Goal: Use online tool/utility

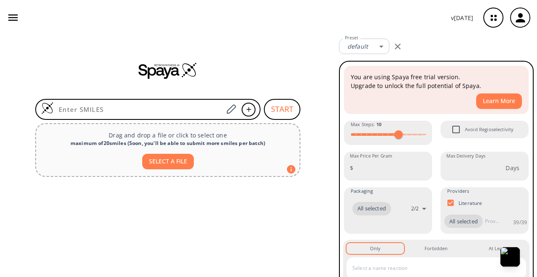
scroll to position [2406, 0]
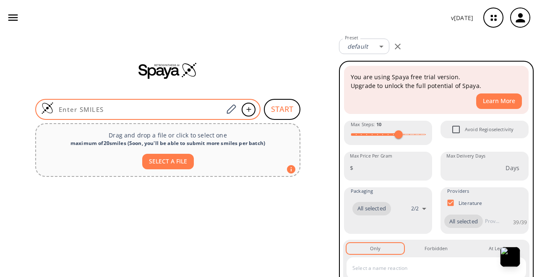
click at [173, 105] on input at bounding box center [139, 109] width 170 height 8
paste input "TamGen"
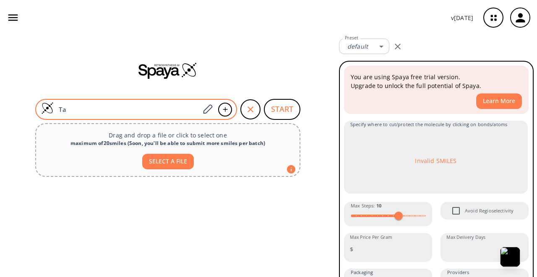
type input "T"
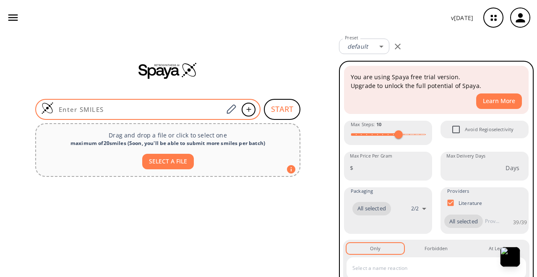
click at [133, 105] on input at bounding box center [139, 109] width 170 height 8
paste input "Cc1cc(Br)n2ncnc2n1"
type input "Cc1cc(Br)n2ncnc2n1"
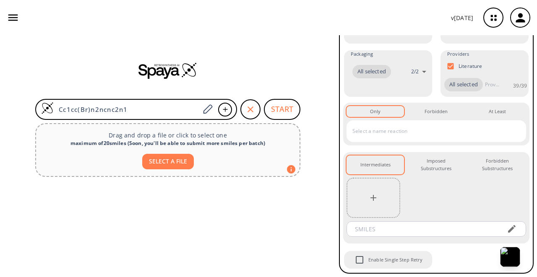
scroll to position [241, 0]
click at [286, 99] on button "START" at bounding box center [282, 109] width 37 height 21
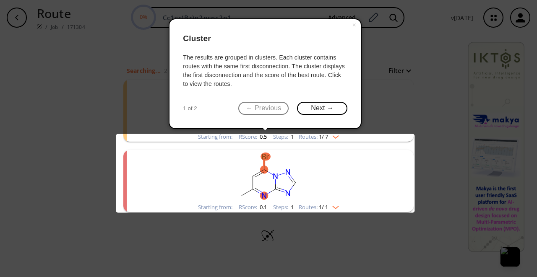
scroll to position [44, 0]
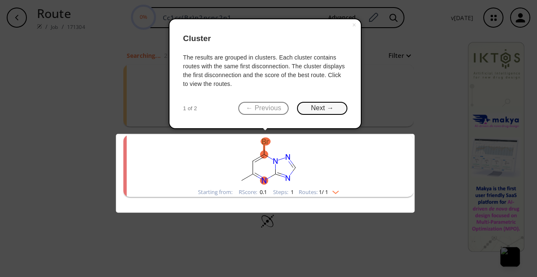
click at [326, 113] on button "Next →" at bounding box center [322, 108] width 50 height 13
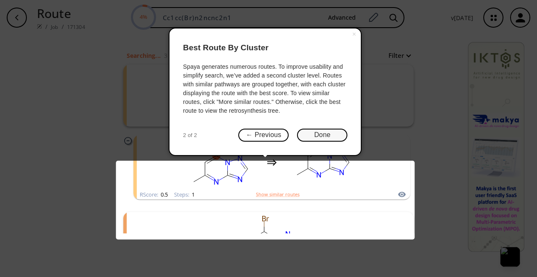
click at [328, 135] on button "Done" at bounding box center [322, 135] width 50 height 13
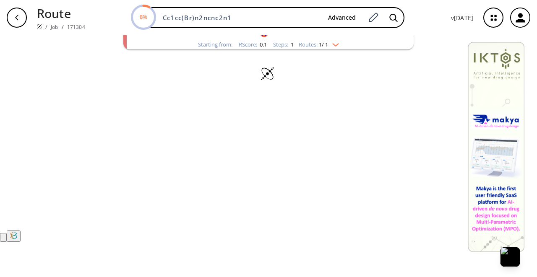
scroll to position [191, 0]
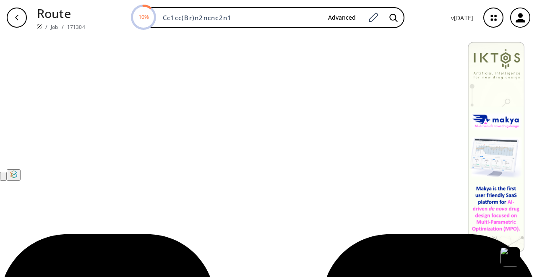
scroll to position [254, 0]
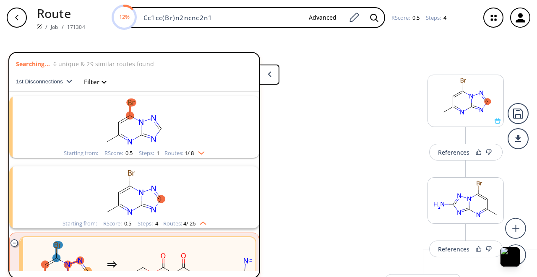
click at [269, 69] on button at bounding box center [269, 75] width 20 height 20
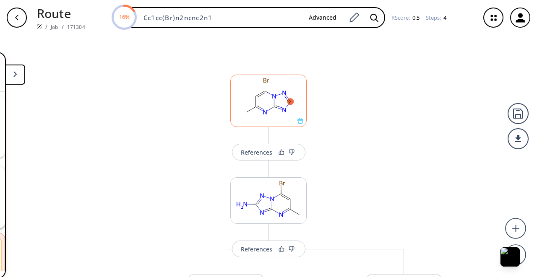
click at [271, 104] on ellipse at bounding box center [274, 107] width 6 height 6
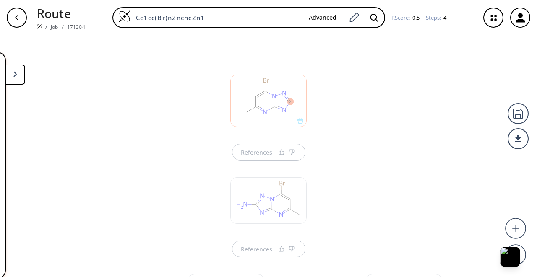
click at [17, 20] on icon "button" at bounding box center [16, 17] width 7 height 7
